Goal: Task Accomplishment & Management: Use online tool/utility

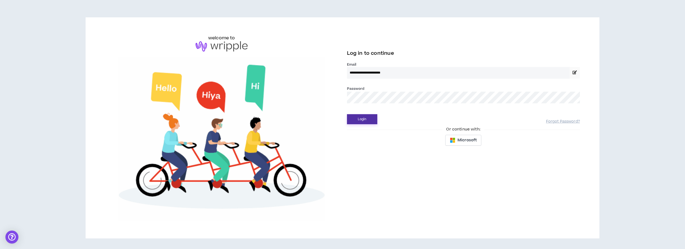
click at [356, 117] on button "Login" at bounding box center [362, 119] width 30 height 10
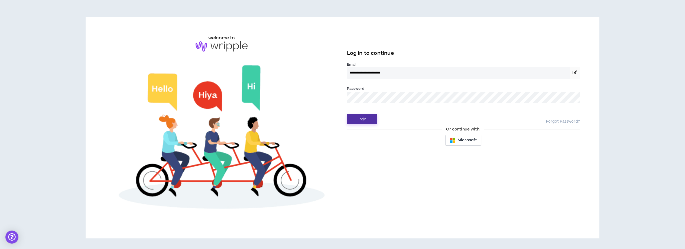
click at [360, 118] on button "Login" at bounding box center [362, 119] width 30 height 10
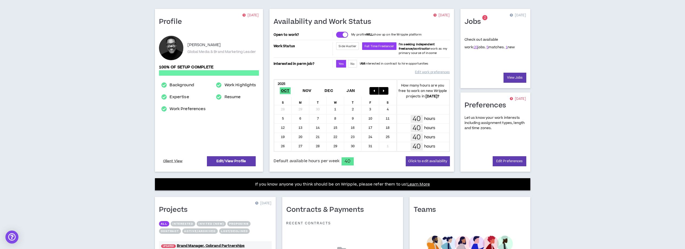
scroll to position [37, 0]
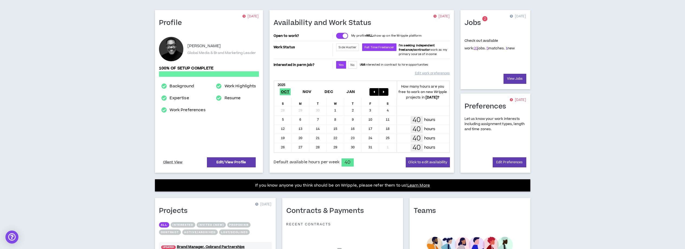
click at [506, 48] on link "1" at bounding box center [507, 48] width 2 height 5
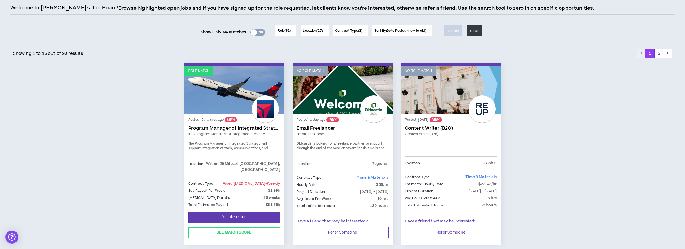
scroll to position [38, 0]
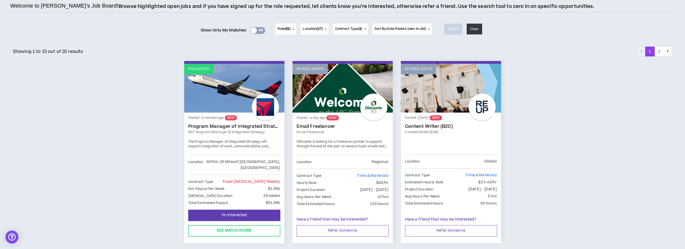
click at [219, 126] on link "Program Manager of Integrated Strategy" at bounding box center [234, 126] width 92 height 5
